Goal: Information Seeking & Learning: Learn about a topic

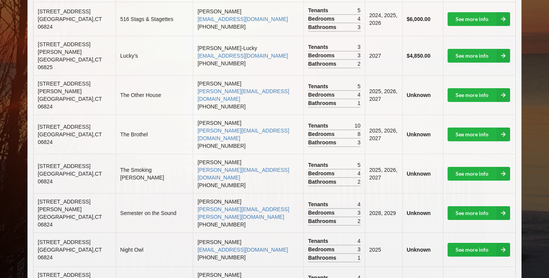
scroll to position [289, 0]
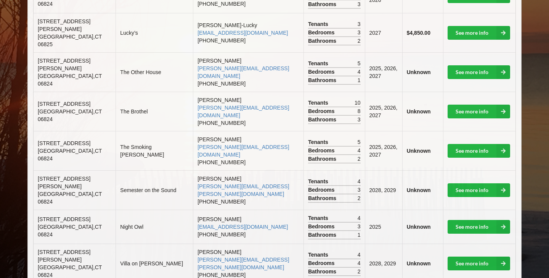
click at [145, 93] on td "The Brothel" at bounding box center [153, 110] width 77 height 39
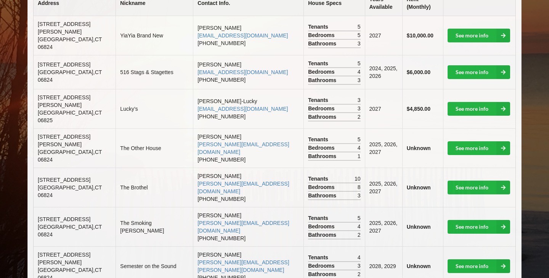
scroll to position [0, 0]
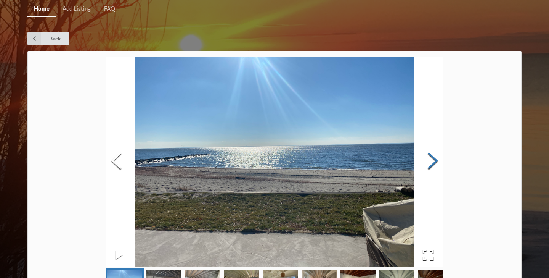
click at [436, 161] on button "Next Slide" at bounding box center [432, 161] width 21 height 69
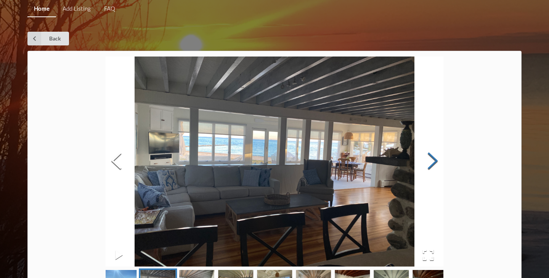
click at [436, 161] on button "Next Slide" at bounding box center [432, 161] width 21 height 69
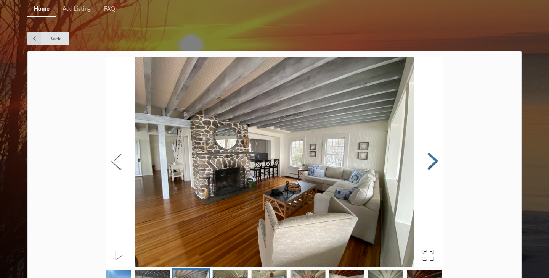
click at [436, 161] on button "Next Slide" at bounding box center [432, 161] width 21 height 69
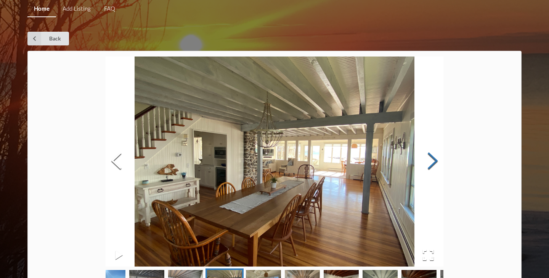
click at [436, 161] on button "Next Slide" at bounding box center [432, 161] width 21 height 69
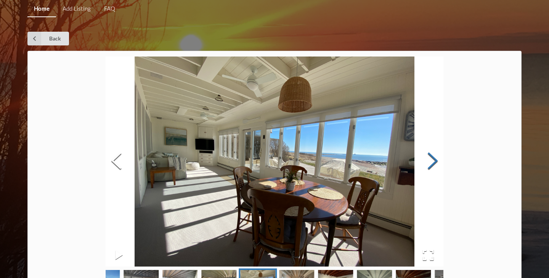
click at [436, 161] on button "Next Slide" at bounding box center [432, 161] width 21 height 69
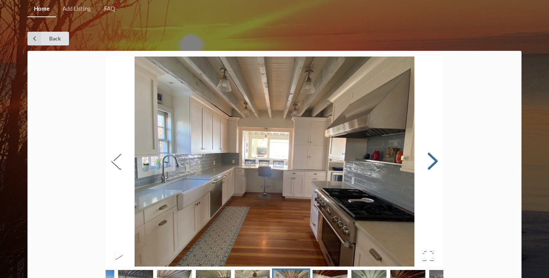
click at [436, 161] on button "Next Slide" at bounding box center [432, 161] width 21 height 69
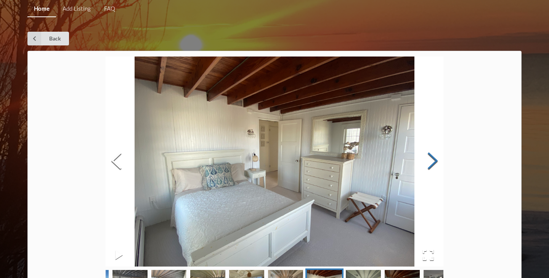
click at [436, 161] on button "Next Slide" at bounding box center [432, 161] width 21 height 69
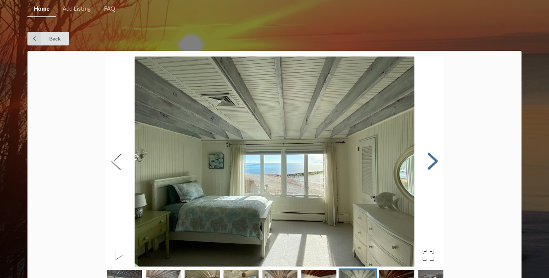
click at [436, 161] on button "Next Slide" at bounding box center [432, 161] width 21 height 69
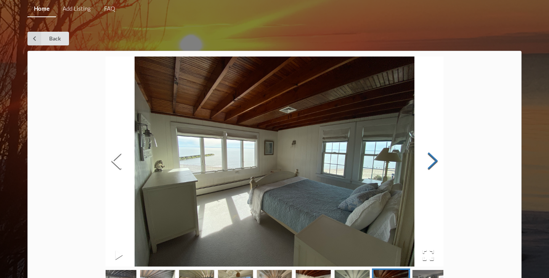
click at [436, 161] on button "Next Slide" at bounding box center [432, 161] width 21 height 69
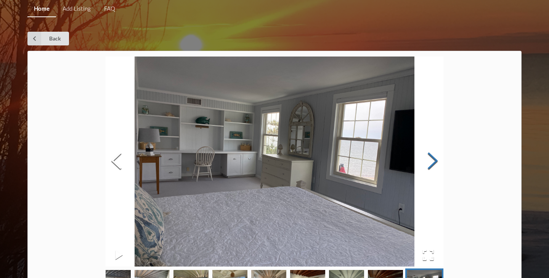
click at [436, 161] on button "Next Slide" at bounding box center [432, 161] width 21 height 69
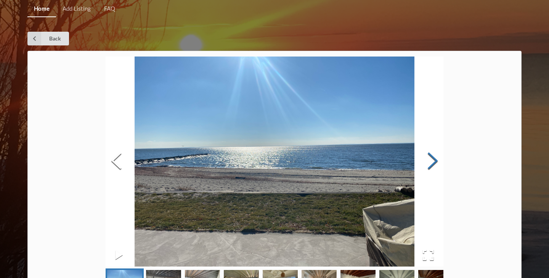
click at [436, 161] on button "Next Slide" at bounding box center [432, 161] width 21 height 69
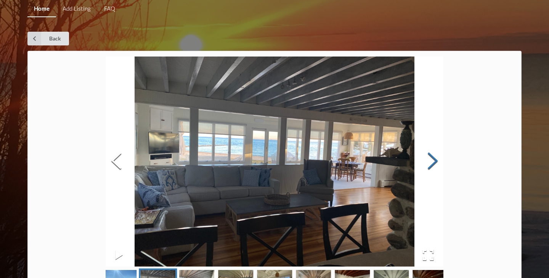
click at [436, 161] on button "Next Slide" at bounding box center [432, 161] width 21 height 69
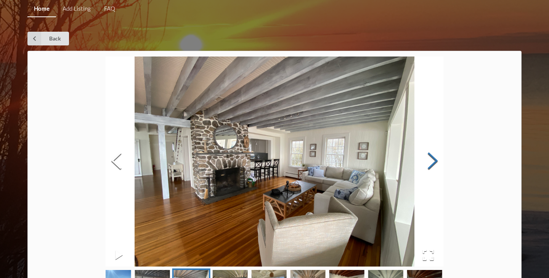
click at [436, 161] on button "Next Slide" at bounding box center [432, 161] width 21 height 69
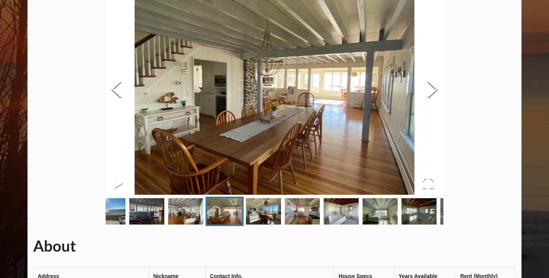
scroll to position [70, 0]
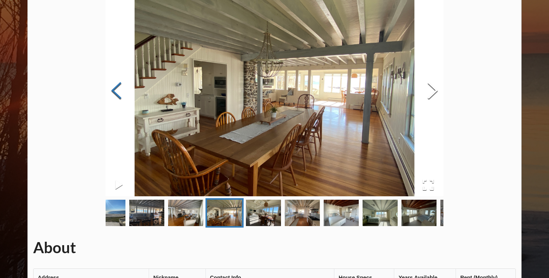
click at [117, 88] on button "Previous Slide" at bounding box center [116, 91] width 21 height 69
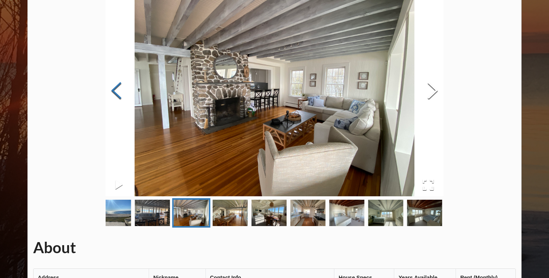
click at [117, 88] on button "Previous Slide" at bounding box center [116, 91] width 21 height 69
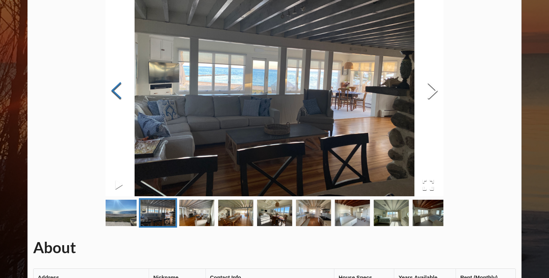
click at [117, 88] on button "Previous Slide" at bounding box center [116, 91] width 21 height 69
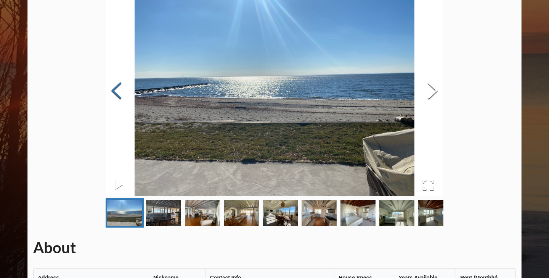
click at [117, 88] on button "Previous Slide" at bounding box center [116, 91] width 21 height 69
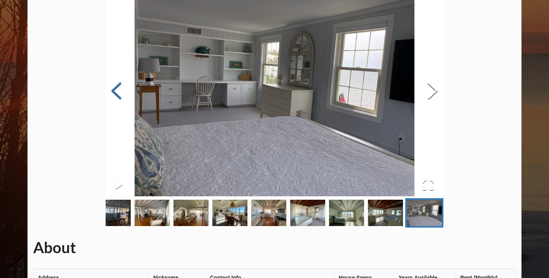
click at [117, 88] on button "Previous Slide" at bounding box center [116, 91] width 21 height 69
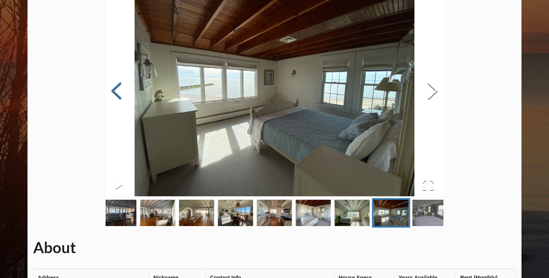
click at [117, 88] on button "Previous Slide" at bounding box center [116, 91] width 21 height 69
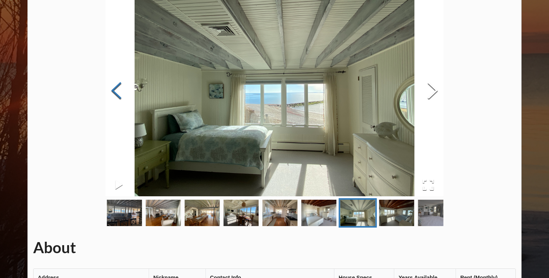
click at [117, 88] on button "Previous Slide" at bounding box center [116, 91] width 21 height 69
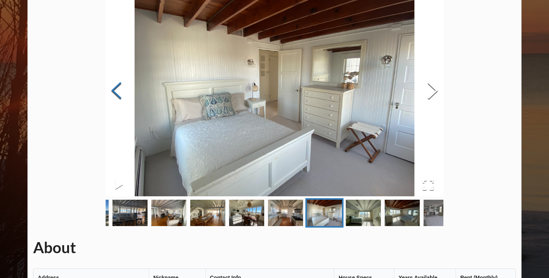
click at [117, 88] on button "Previous Slide" at bounding box center [116, 91] width 21 height 69
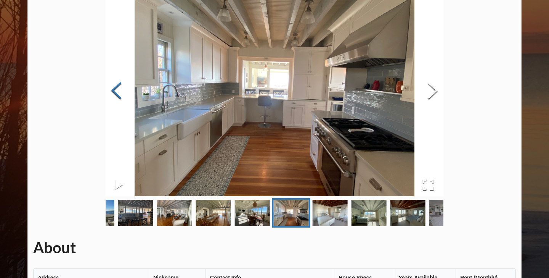
click at [117, 88] on button "Previous Slide" at bounding box center [116, 91] width 21 height 69
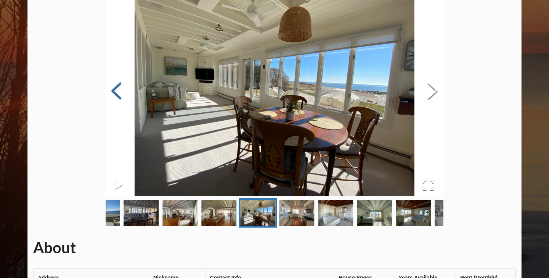
click at [117, 88] on button "Previous Slide" at bounding box center [116, 91] width 21 height 69
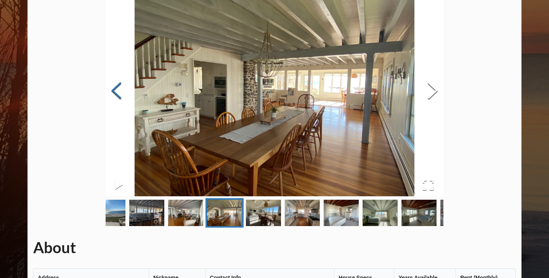
click at [117, 88] on button "Previous Slide" at bounding box center [116, 91] width 21 height 69
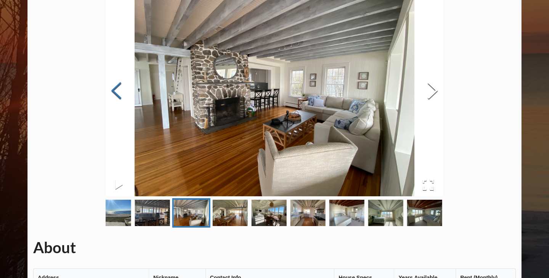
click at [117, 88] on button "Previous Slide" at bounding box center [116, 91] width 21 height 69
